Goal: Check status: Check status

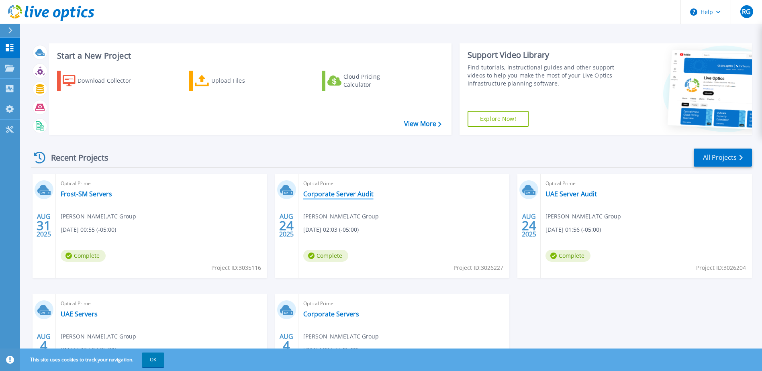
click at [343, 196] on link "Corporate Server Audit" at bounding box center [338, 194] width 70 height 8
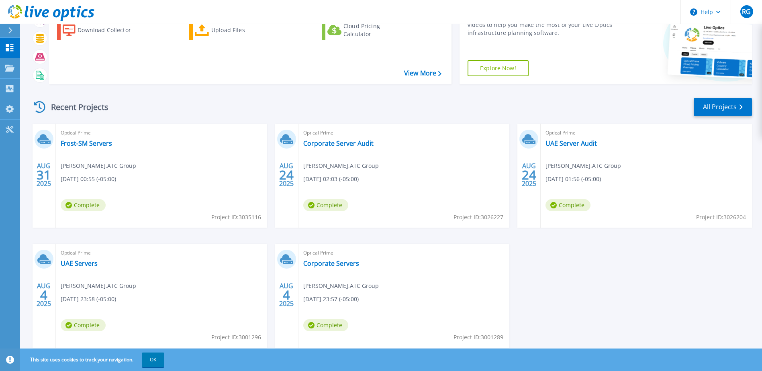
scroll to position [74, 0]
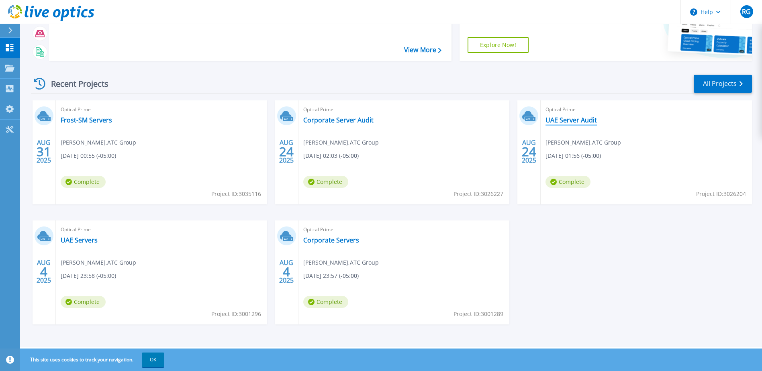
click at [574, 123] on link "UAE Server Audit" at bounding box center [570, 120] width 51 height 8
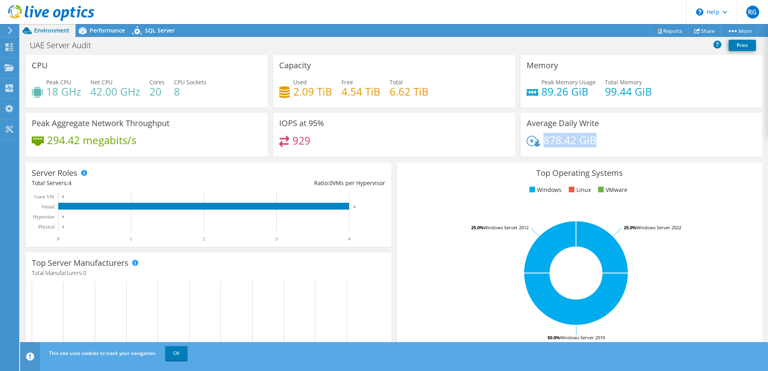
drag, startPoint x: 637, startPoint y: 142, endPoint x: 539, endPoint y: 143, distance: 98.0
click at [539, 143] on div "878.42 GiB" at bounding box center [641, 144] width 230 height 17
drag, startPoint x: 539, startPoint y: 143, endPoint x: 629, endPoint y: 138, distance: 90.1
click at [629, 138] on div "878.42 GiB" at bounding box center [641, 144] width 230 height 17
